Goal: Task Accomplishment & Management: Complete application form

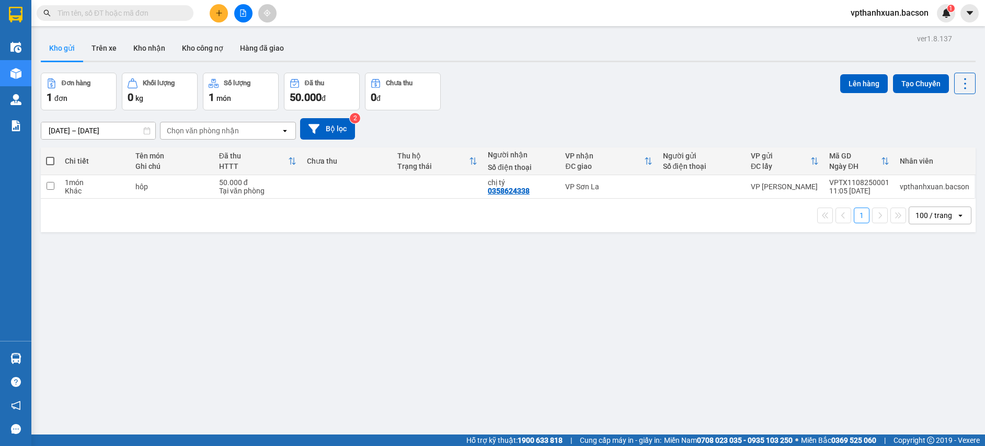
click at [164, 16] on input "text" at bounding box center [119, 13] width 123 height 12
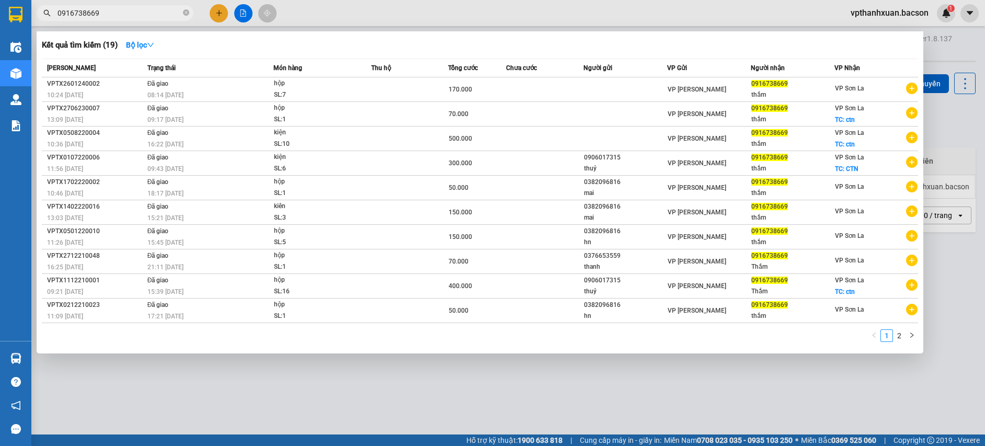
type input "0916738669"
click at [220, 13] on div at bounding box center [492, 223] width 985 height 446
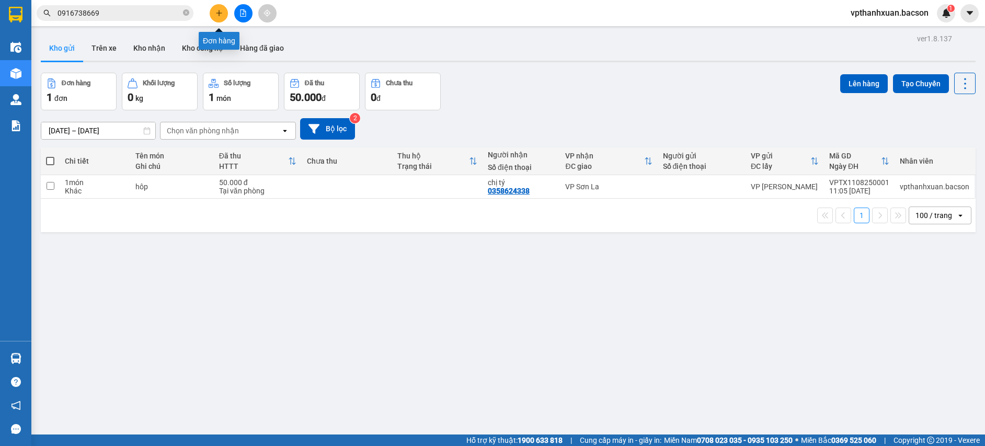
click at [213, 11] on button at bounding box center [219, 13] width 18 height 18
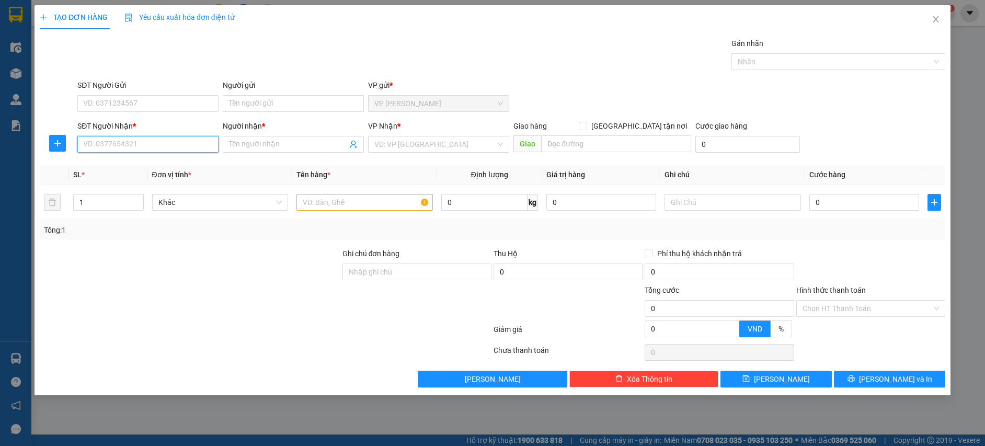
click at [137, 140] on input "SĐT Người Nhận *" at bounding box center [147, 144] width 141 height 17
click at [153, 165] on div "0948971976 - a dư" at bounding box center [148, 166] width 129 height 12
type input "0948971976"
type input "a dư"
type input "0948971976"
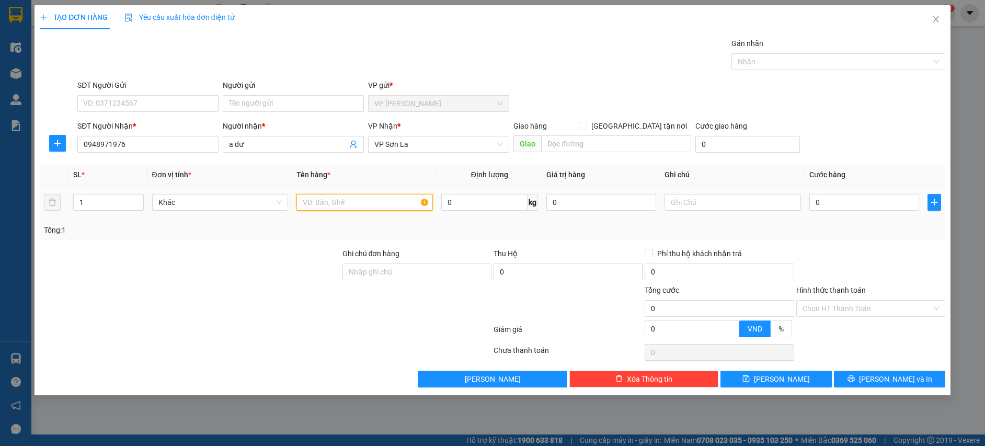
click at [311, 201] on input "text" at bounding box center [365, 202] width 137 height 17
type input "hoop"
click at [849, 203] on input "0" at bounding box center [865, 202] width 110 height 17
type input "5"
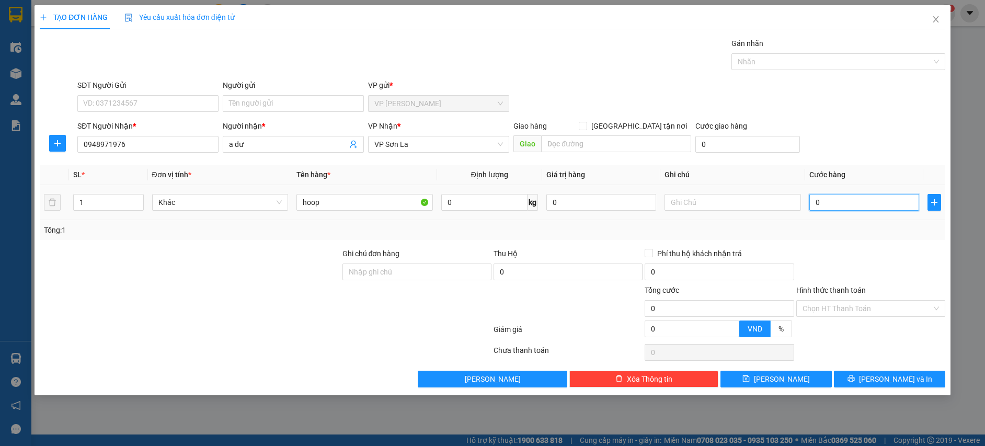
type input "5"
type input "50"
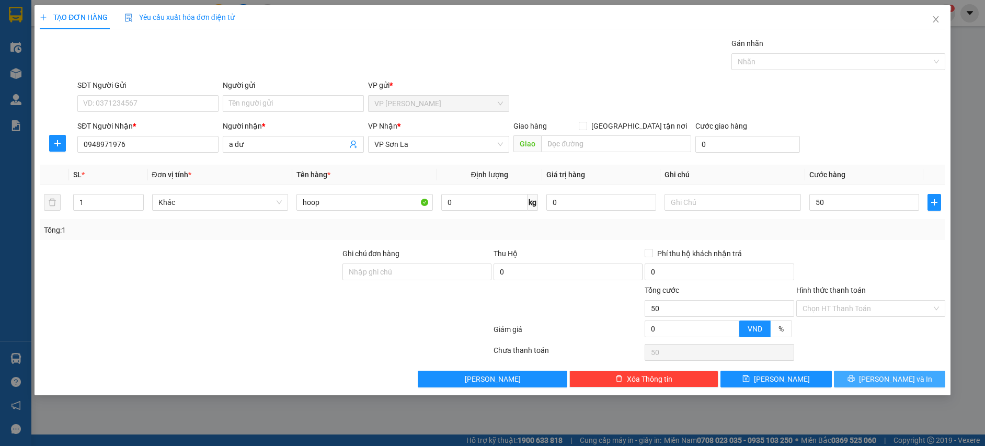
type input "50.000"
click at [885, 372] on div "Transit Pickup Surcharge Ids Transit Deliver Surcharge Ids Transit Deliver Surc…" at bounding box center [493, 213] width 906 height 350
click at [899, 376] on span "[PERSON_NAME] và In" at bounding box center [895, 379] width 73 height 12
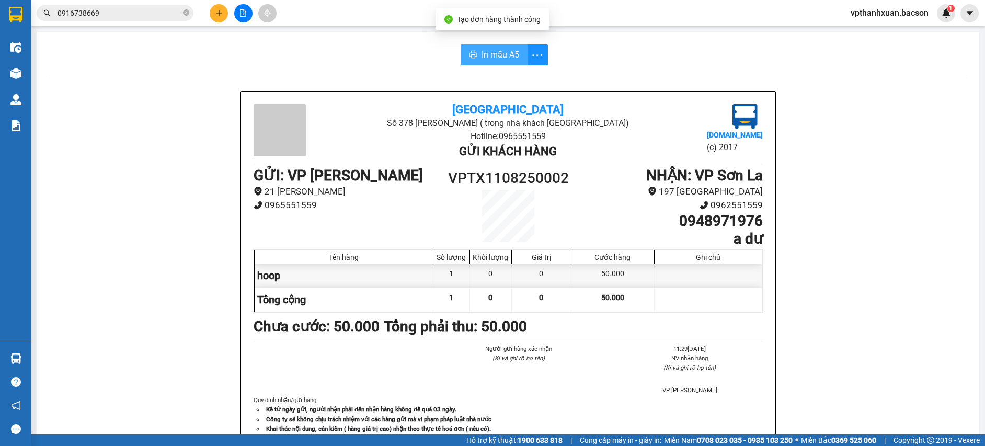
click at [495, 53] on span "In mẫu A5" at bounding box center [501, 54] width 38 height 13
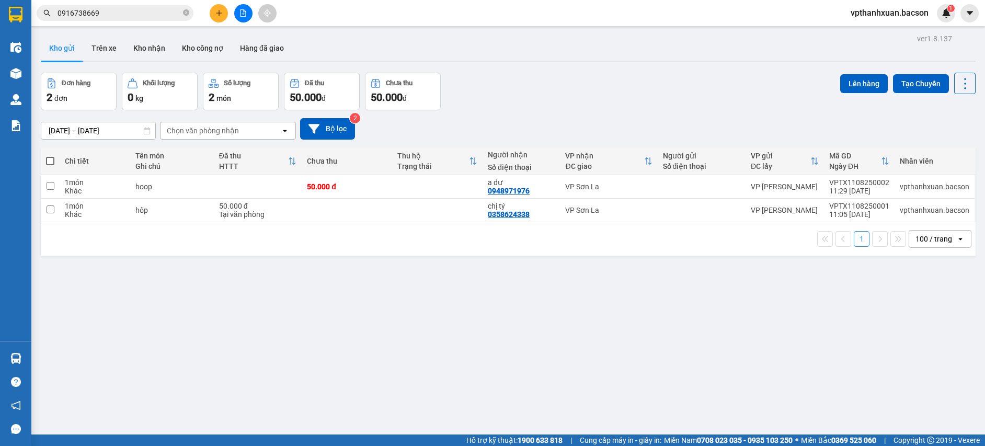
drag, startPoint x: 530, startPoint y: 332, endPoint x: 527, endPoint y: 350, distance: 18.7
click at [530, 338] on div "ver 1.8.137 Kho gửi Trên xe Kho nhận Kho công nợ Hàng đã giao Đơn hàng 2 đơn Kh…" at bounding box center [509, 254] width 944 height 446
click at [222, 11] on icon "plus" at bounding box center [218, 12] width 7 height 7
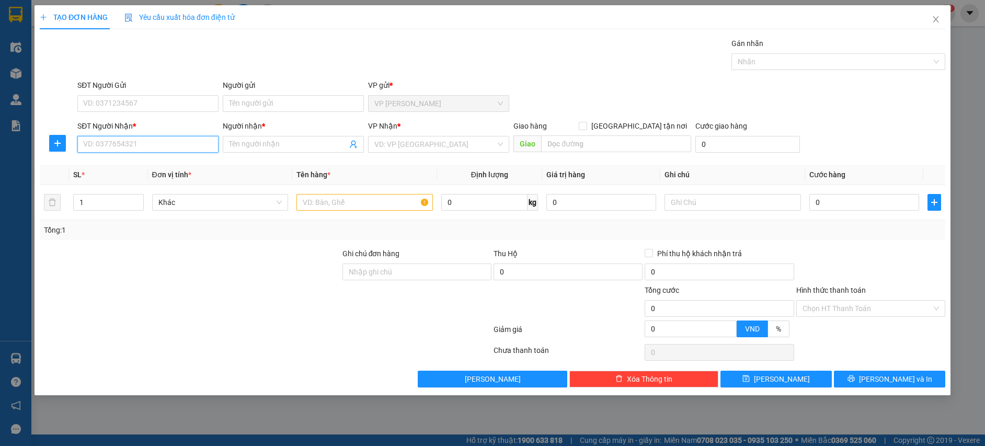
click at [163, 144] on input "SĐT Người Nhận *" at bounding box center [147, 144] width 141 height 17
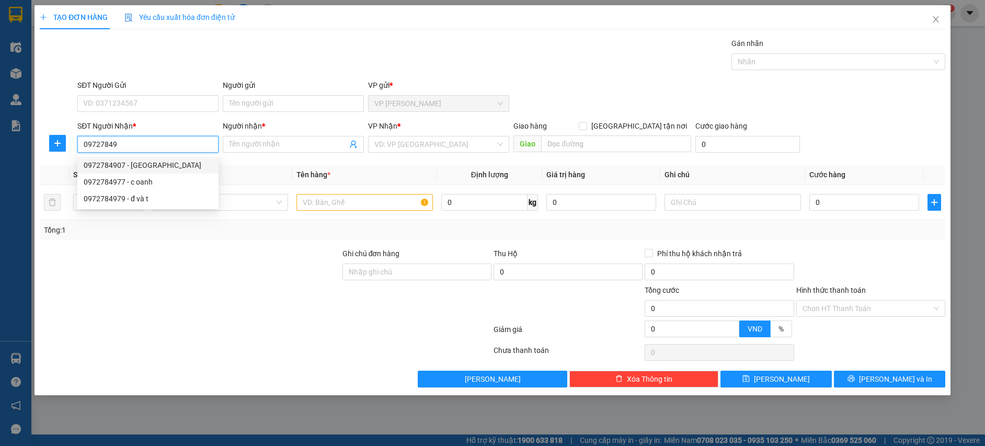
click at [161, 168] on div "0972784907 - [GEOGRAPHIC_DATA]" at bounding box center [148, 166] width 129 height 12
type input "0972784907"
type input "[PERSON_NAME]"
type input "0972784907"
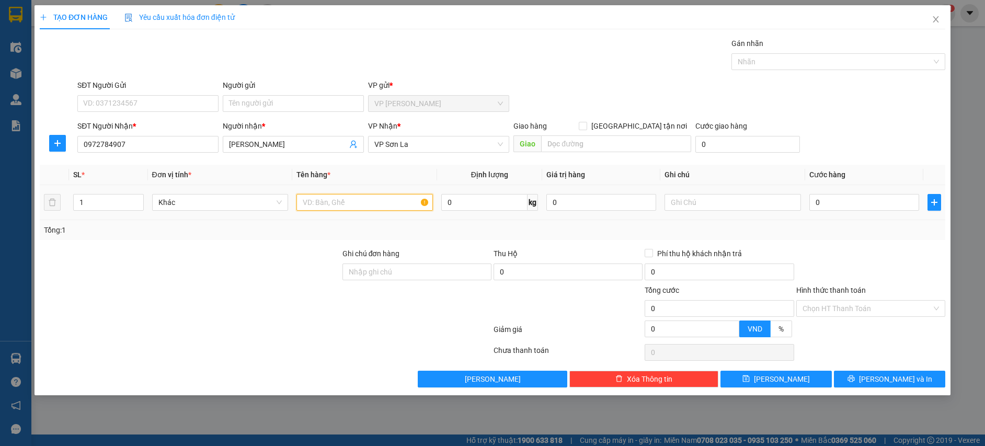
click at [316, 204] on input "text" at bounding box center [365, 202] width 137 height 17
type input "hop"
click at [838, 206] on input "0" at bounding box center [865, 202] width 110 height 17
type input "5"
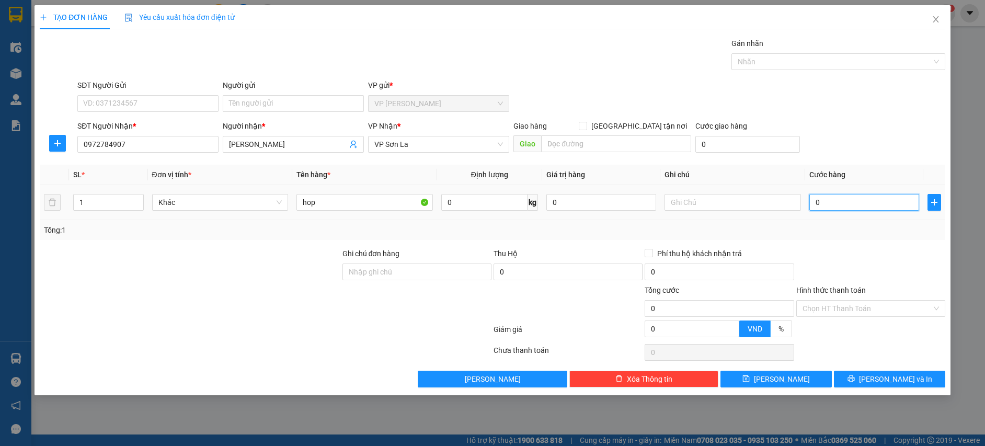
type input "5"
type input "50"
type input "50.000"
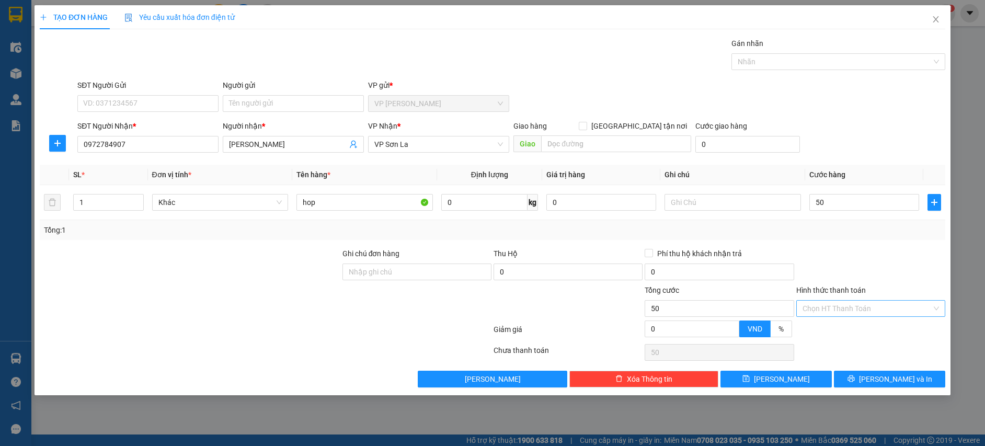
type input "50.000"
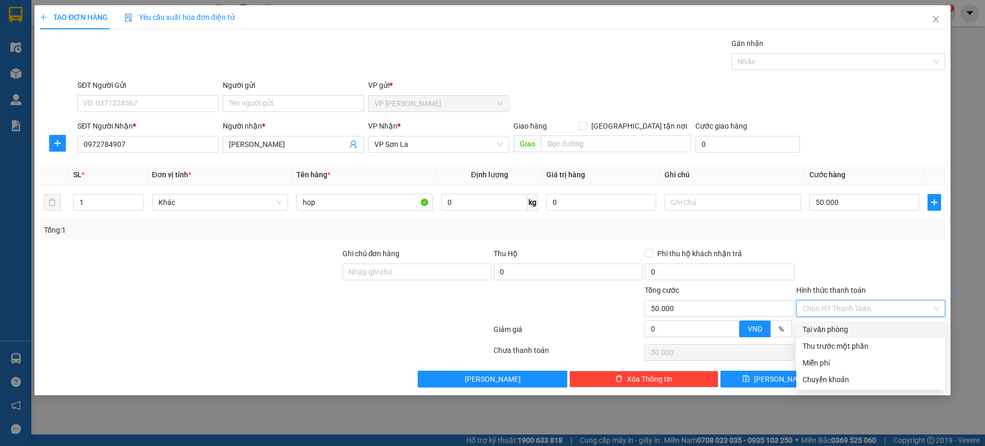
click at [825, 306] on input "Hình thức thanh toán" at bounding box center [867, 309] width 129 height 16
click at [831, 330] on div "Tại văn phòng" at bounding box center [871, 330] width 137 height 12
type input "0"
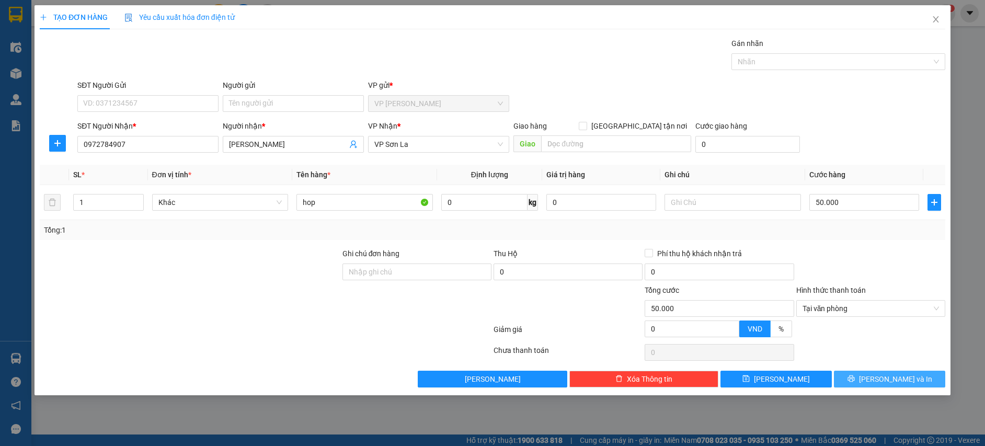
click at [878, 376] on button "[PERSON_NAME] và In" at bounding box center [889, 379] width 111 height 17
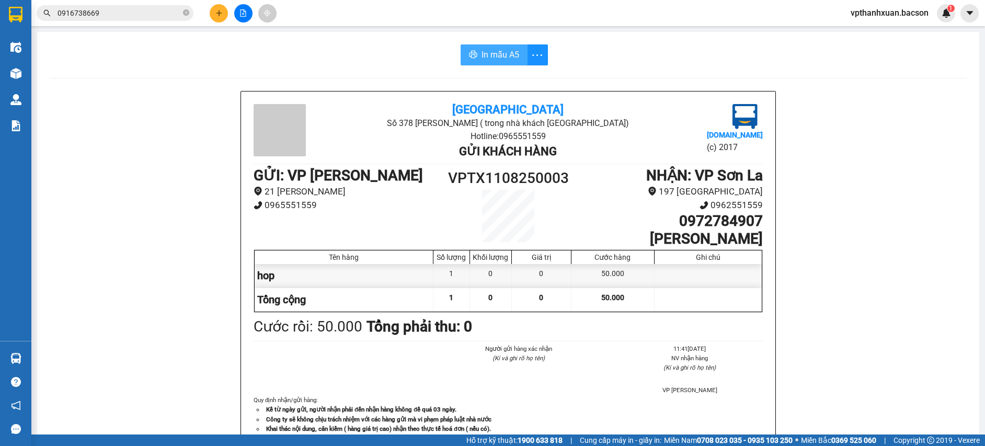
click at [506, 60] on span "In mẫu A5" at bounding box center [501, 54] width 38 height 13
